Goal: Find contact information: Find contact information

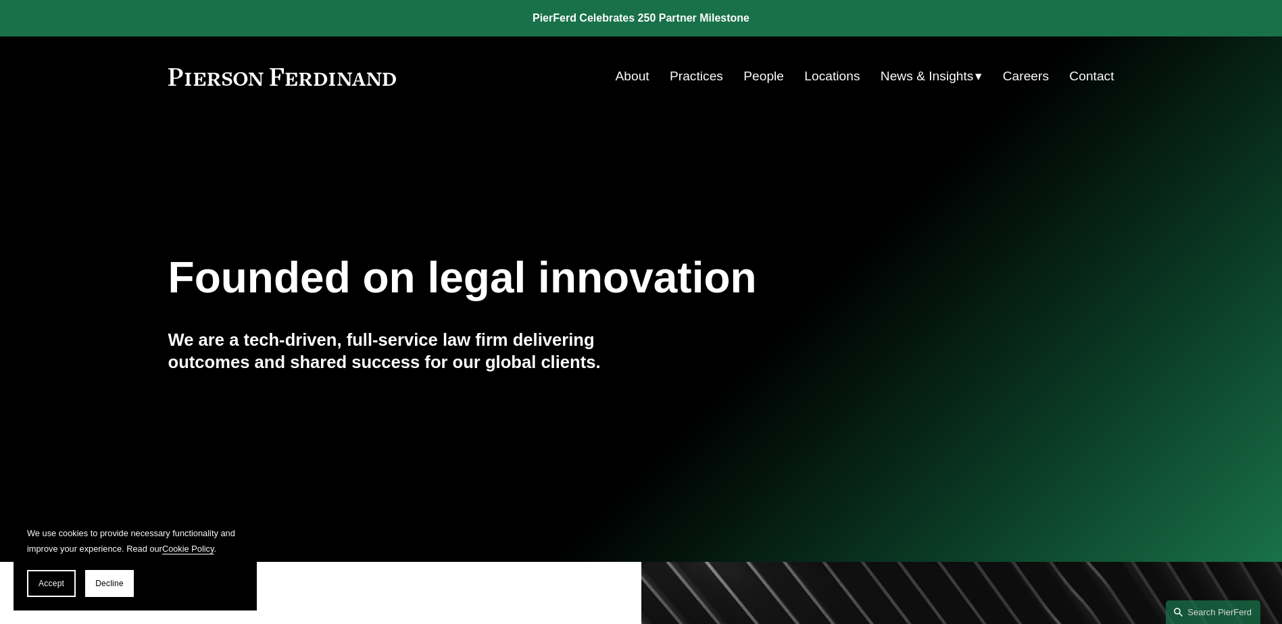
click at [746, 76] on link "People" at bounding box center [763, 77] width 41 height 26
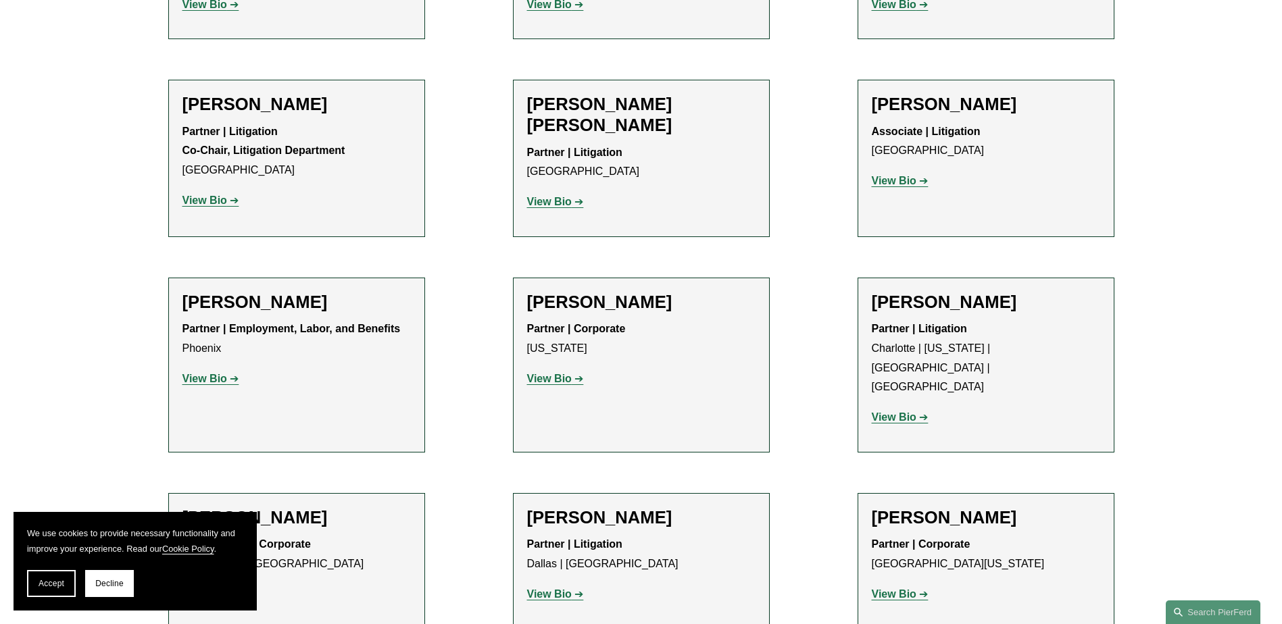
scroll to position [12431, 0]
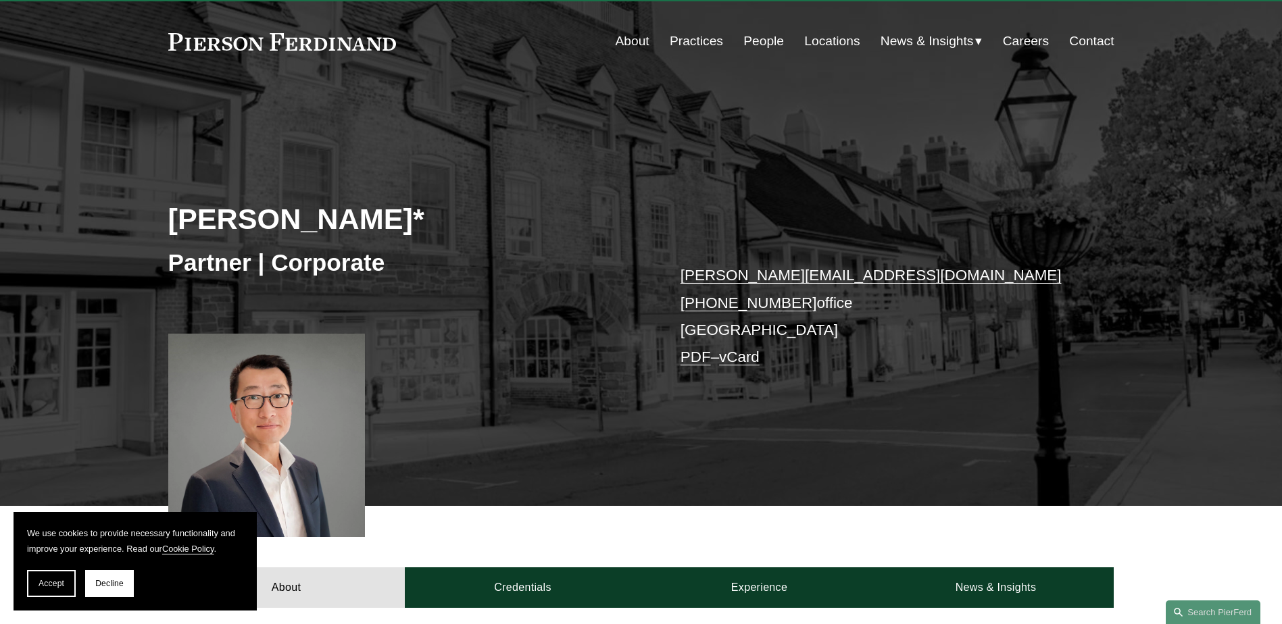
scroll to position [18, 0]
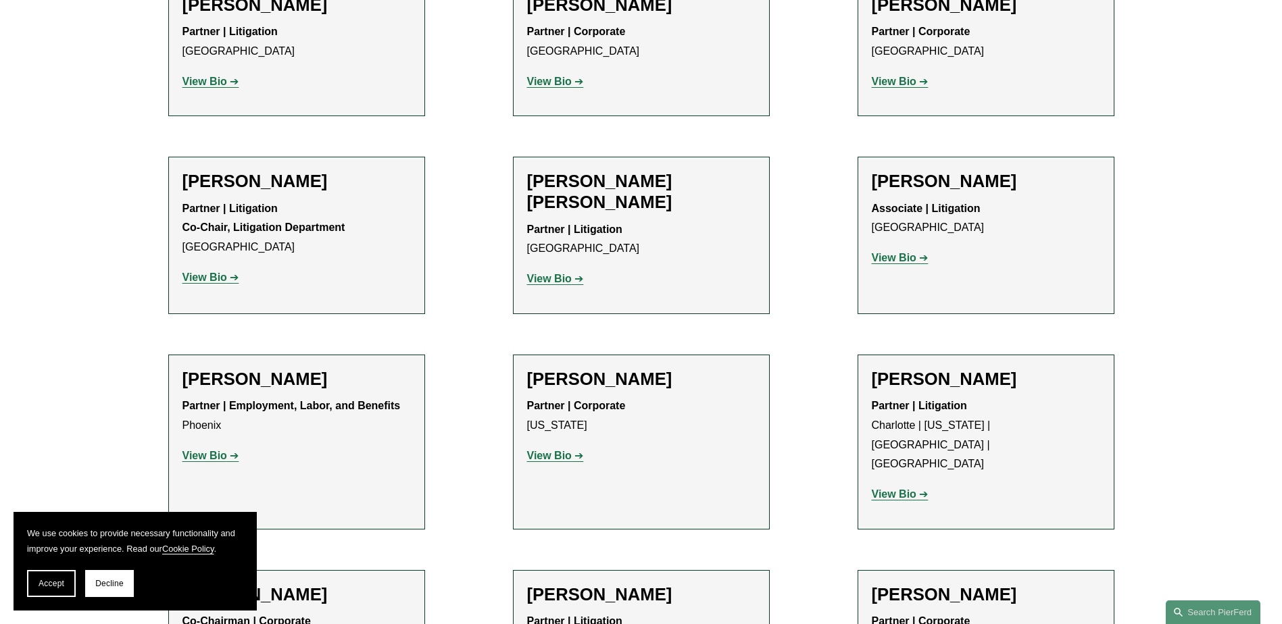
scroll to position [12296, 0]
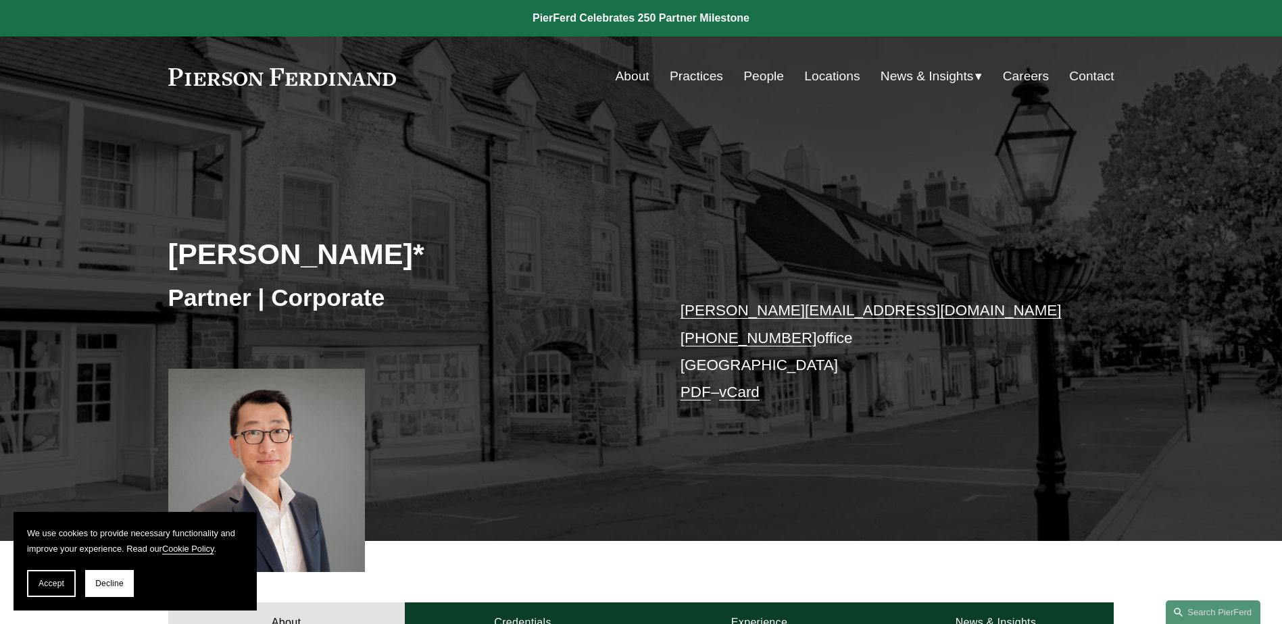
drag, startPoint x: 674, startPoint y: 338, endPoint x: 794, endPoint y: 338, distance: 119.6
click at [794, 338] on div "Benjamin Qiu* Partner | Corporate benjamin.qiu@pierferd.com +1.862.398.1412 off…" at bounding box center [641, 348] width 1282 height 386
copy link "+1.862.398.1412"
drag, startPoint x: 872, startPoint y: 318, endPoint x: 678, endPoint y: 319, distance: 193.9
click at [678, 319] on div "Benjamin Qiu* Partner | Corporate benjamin.qiu@pierferd.com +1.862.398.1412 off…" at bounding box center [641, 348] width 1282 height 386
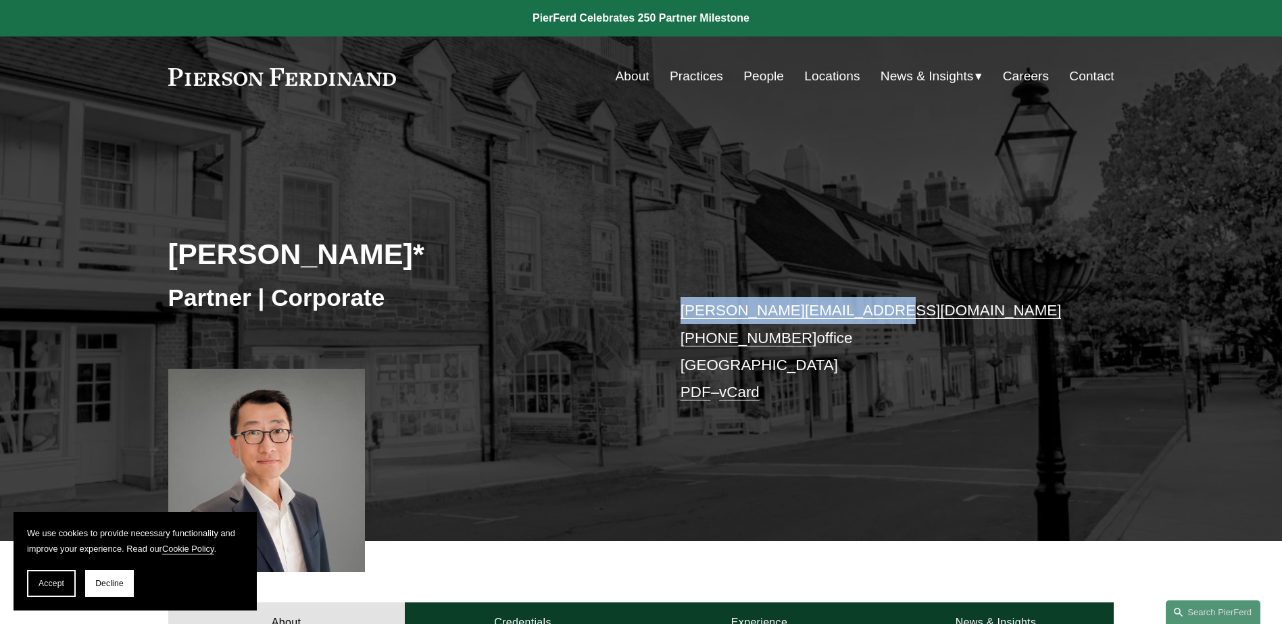
copy link "benjamin.qiu@pierferd.com"
